Goal: Task Accomplishment & Management: Manage account settings

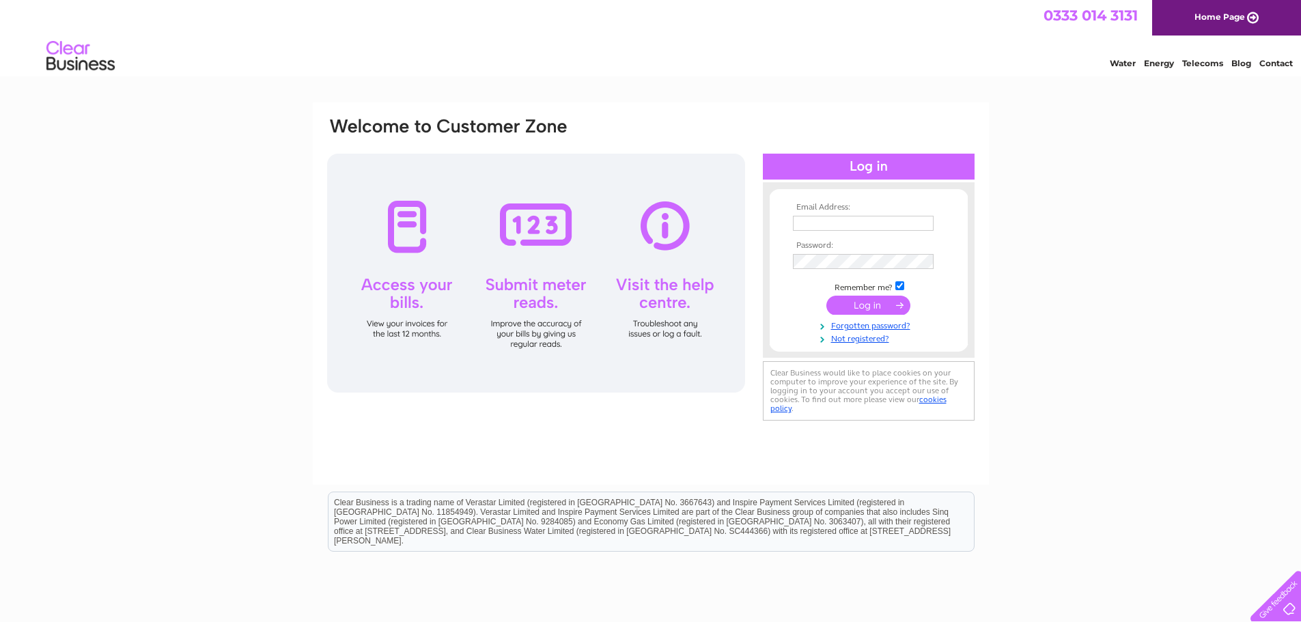
type input "office@vision21.org.uk"
drag, startPoint x: 1154, startPoint y: 0, endPoint x: 928, endPoint y: 115, distance: 254.2
click at [928, 115] on div "Email Address: office@vision21.org.uk Password:" at bounding box center [651, 293] width 676 height 383
click at [871, 306] on input "submit" at bounding box center [869, 305] width 84 height 19
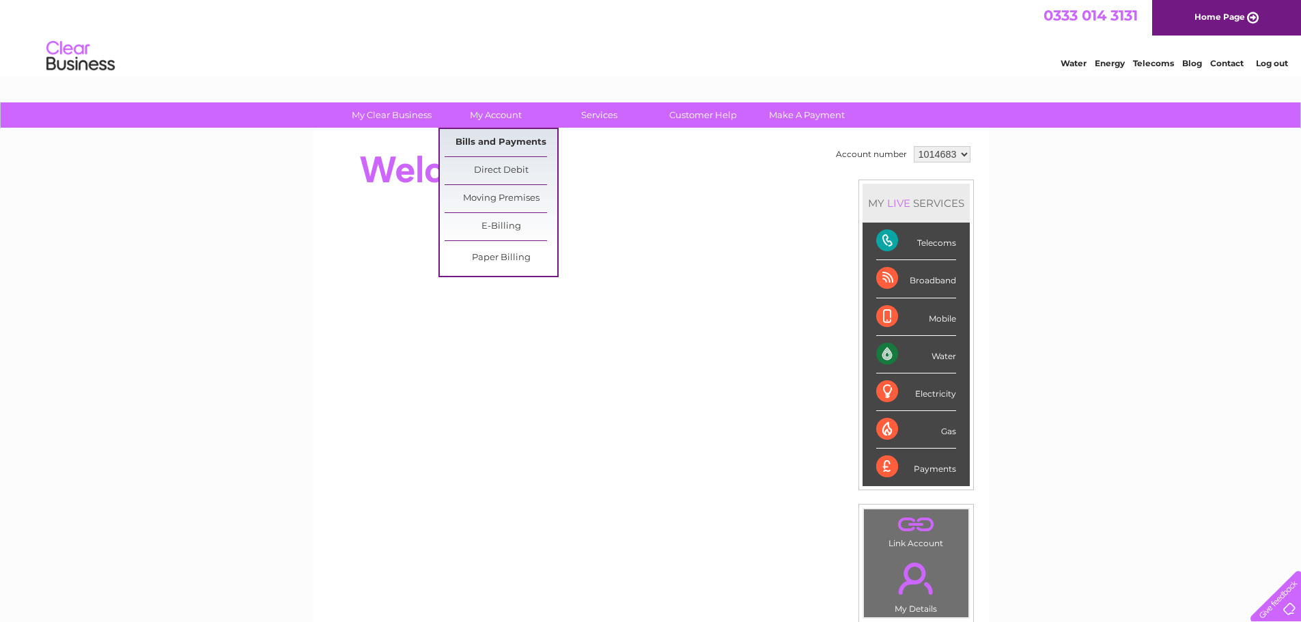
click at [497, 140] on link "Bills and Payments" at bounding box center [501, 142] width 113 height 27
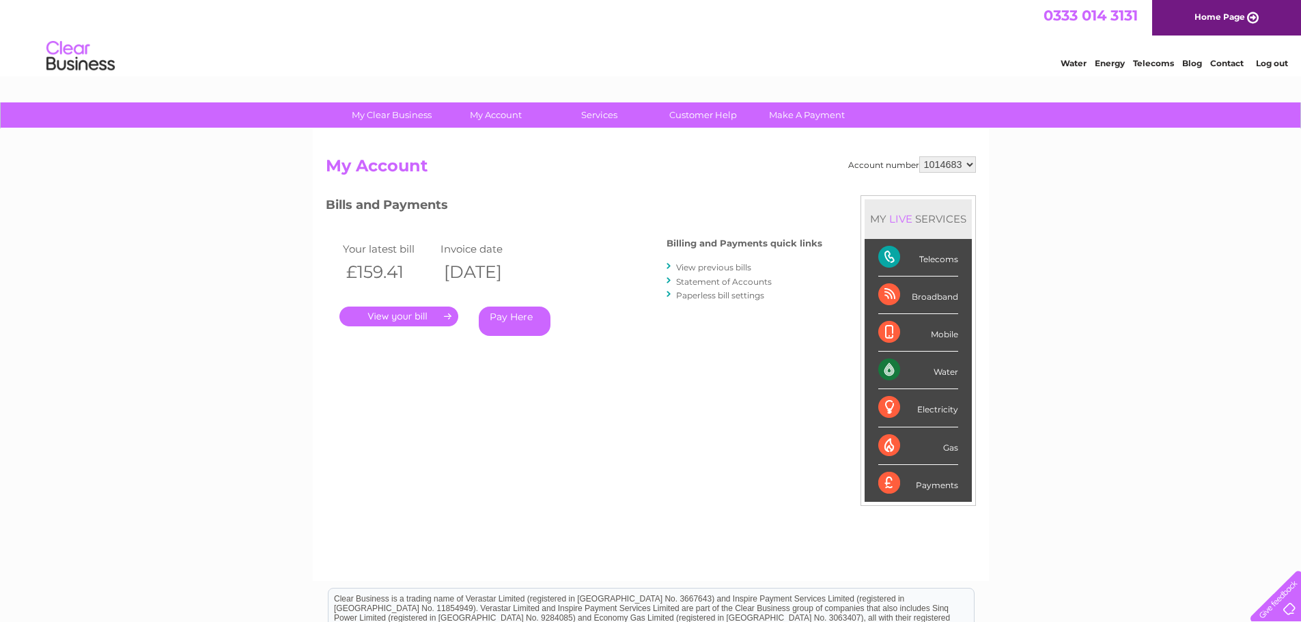
click at [404, 317] on link "." at bounding box center [398, 317] width 119 height 20
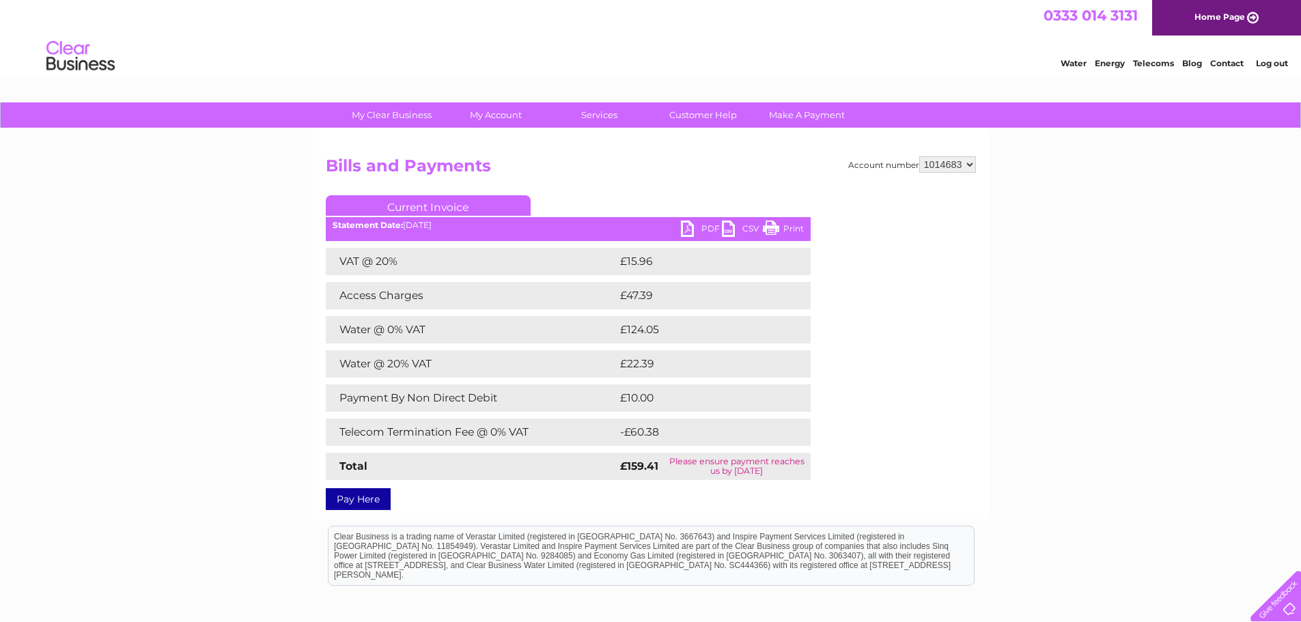
click at [786, 229] on link "Print" at bounding box center [783, 231] width 41 height 20
click at [710, 227] on link "PDF" at bounding box center [701, 231] width 41 height 20
click at [1274, 64] on link "Log out" at bounding box center [1272, 63] width 32 height 10
